Goal: Find specific page/section: Find specific page/section

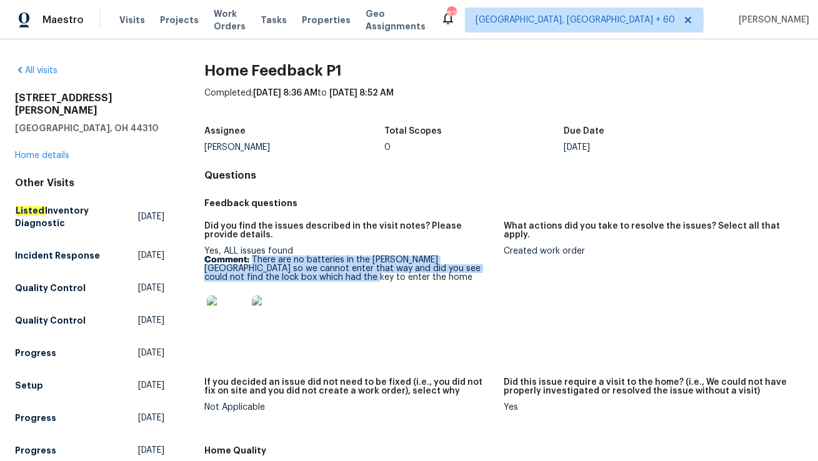
drag, startPoint x: 252, startPoint y: 258, endPoint x: 305, endPoint y: 279, distance: 57.2
click at [305, 279] on p "Comment: There are no batteries in the Knox lock so we cannot enter that way an…" at bounding box center [348, 268] width 289 height 26
copy p "There are no batteries in the Knox lock so we cannot enter that way and did you…"
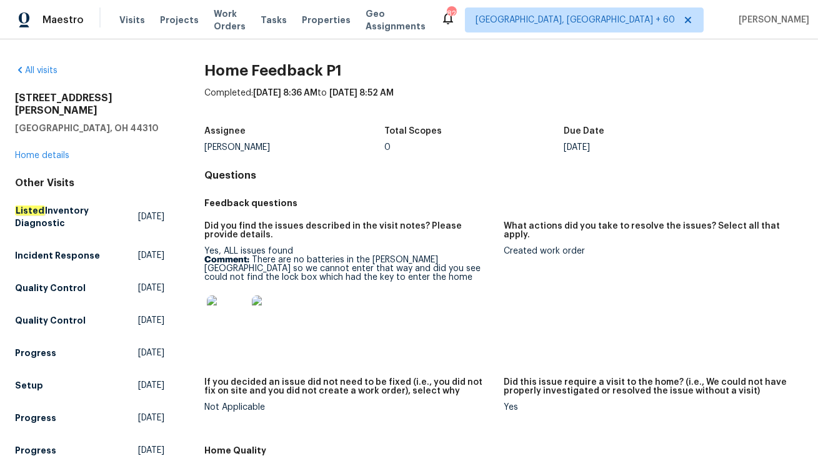
click at [54, 147] on div "1202 Clifton Ave Akron, OH 44310 Home details" at bounding box center [89, 127] width 149 height 70
click at [51, 151] on link "Home details" at bounding box center [42, 155] width 54 height 9
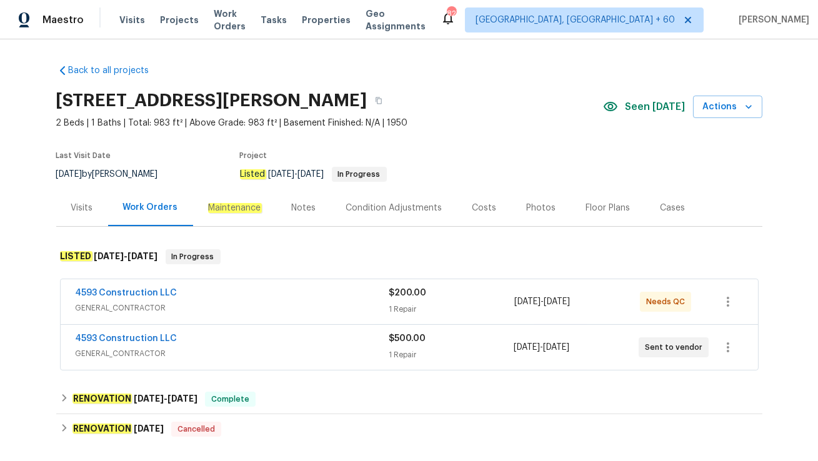
click at [219, 334] on div "4593 Construction LLC" at bounding box center [232, 339] width 313 height 15
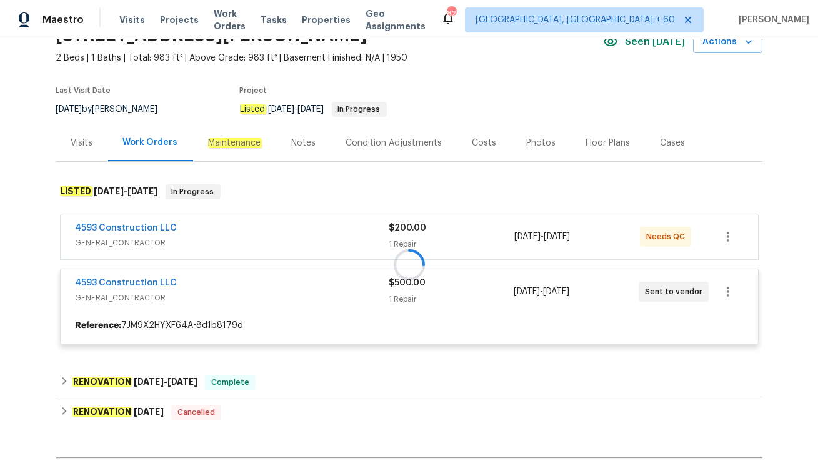
scroll to position [86, 0]
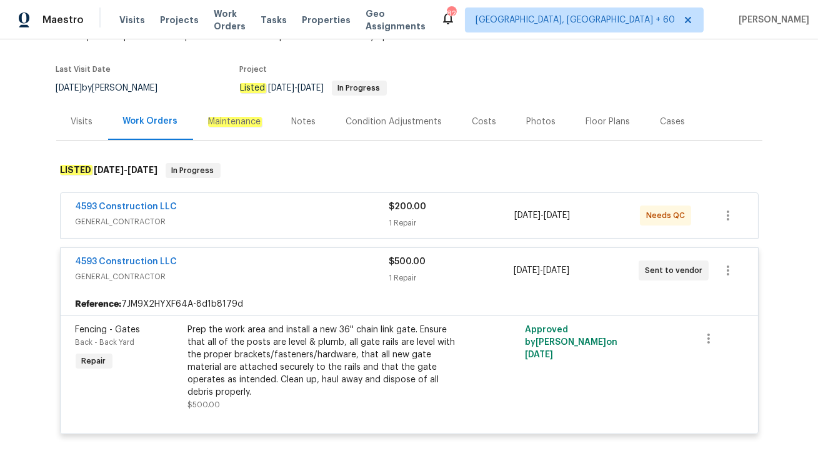
click at [191, 230] on div "4593 Construction LLC GENERAL_CONTRACTOR" at bounding box center [233, 215] width 314 height 30
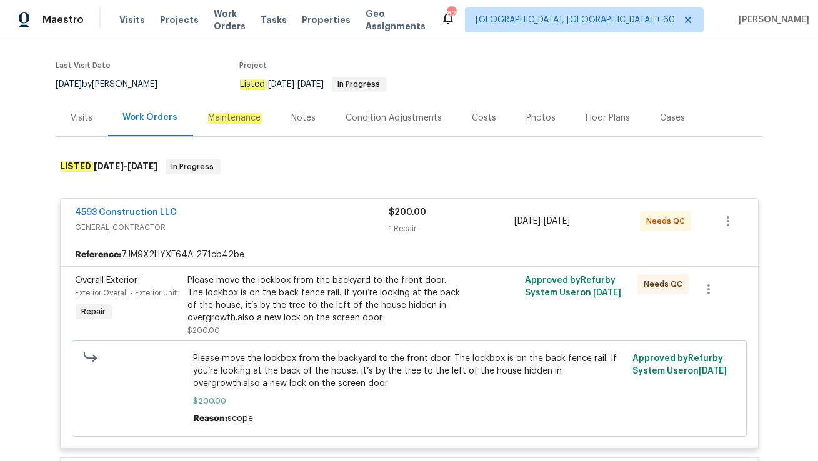
scroll to position [93, 0]
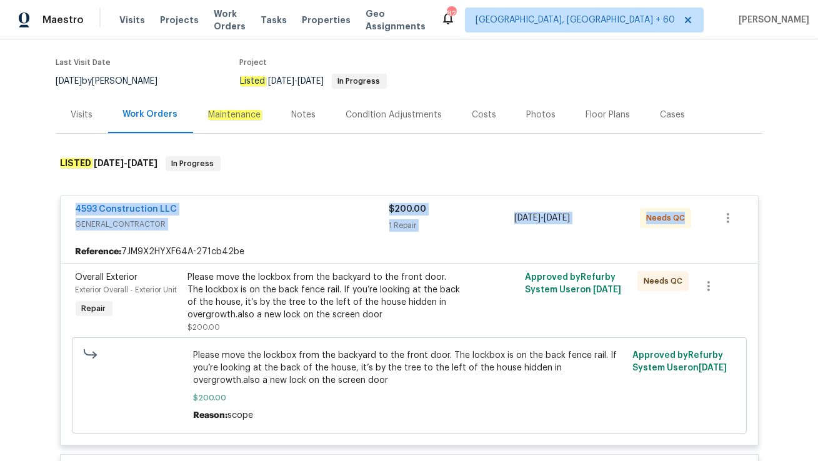
drag, startPoint x: 71, startPoint y: 209, endPoint x: 672, endPoint y: 230, distance: 601.9
click at [672, 230] on div "4593 Construction LLC GENERAL_CONTRACTOR $200.00 1 Repair 8/7/2025 - 8/11/2025 …" at bounding box center [409, 217] width 697 height 45
copy div "4593 Construction LLC GENERAL_CONTRACTOR $200.00 1 Repair 8/7/2025 - 8/11/2025 …"
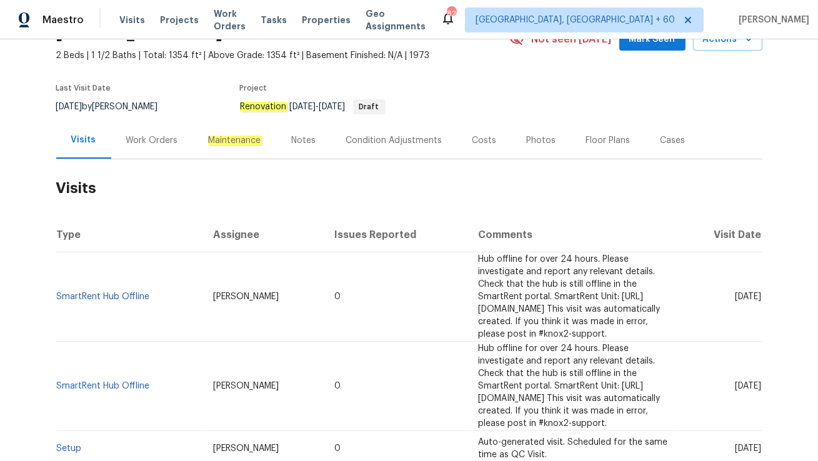
scroll to position [68, 0]
click at [151, 147] on div "Work Orders" at bounding box center [152, 139] width 82 height 37
